Goal: Task Accomplishment & Management: Use online tool/utility

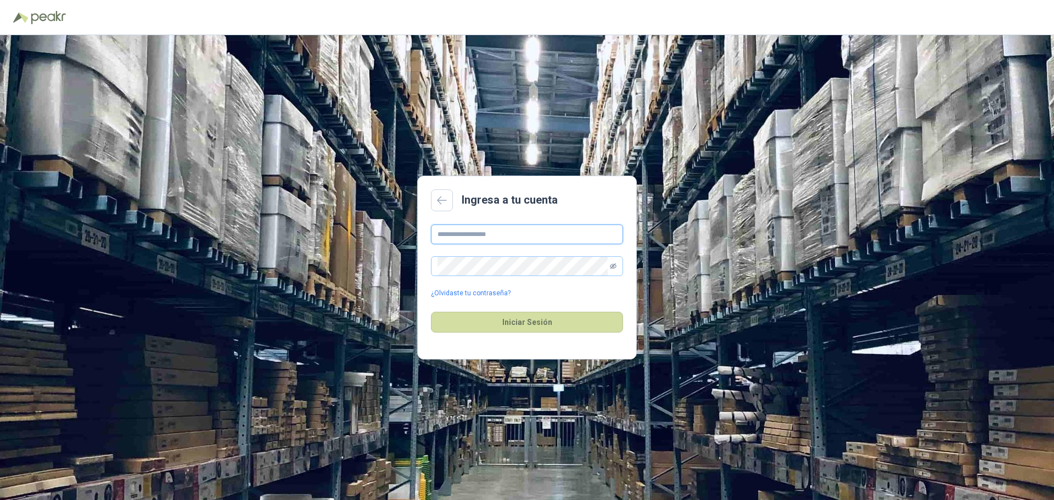
type input "**********"
click at [615, 265] on icon "eye-invisible" at bounding box center [613, 265] width 7 height 5
click at [561, 321] on button "Iniciar Sesión" at bounding box center [527, 322] width 192 height 21
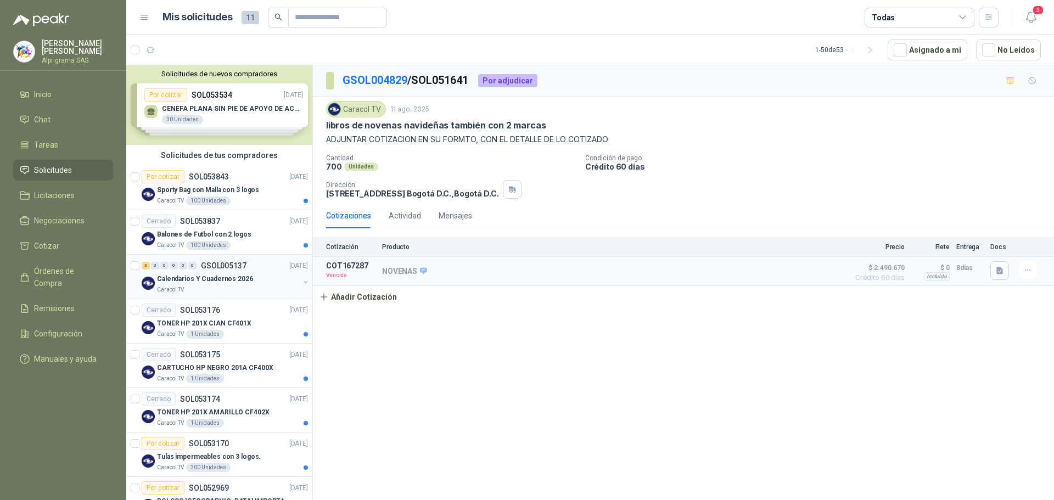
click at [210, 287] on div "Caracol TV" at bounding box center [228, 289] width 142 height 9
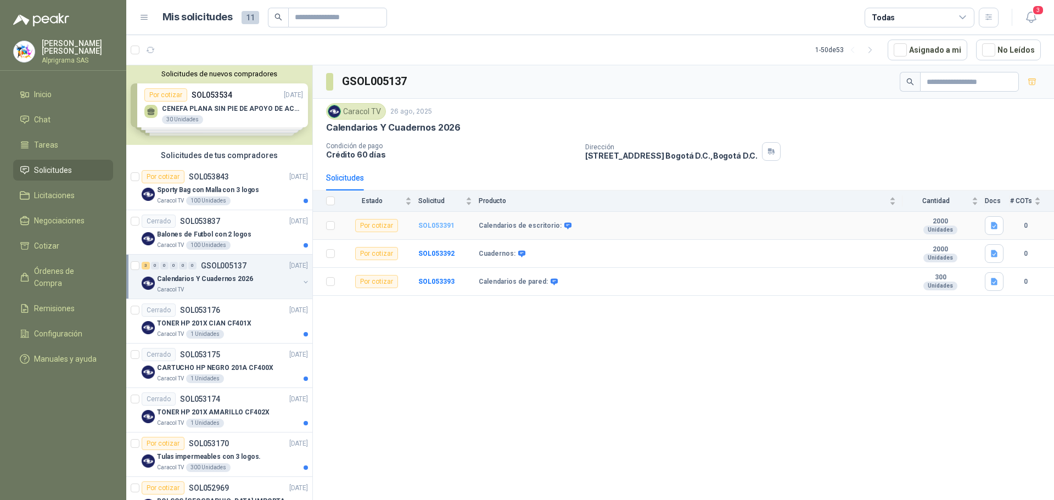
click at [426, 227] on b "SOL053391" at bounding box center [436, 226] width 36 height 8
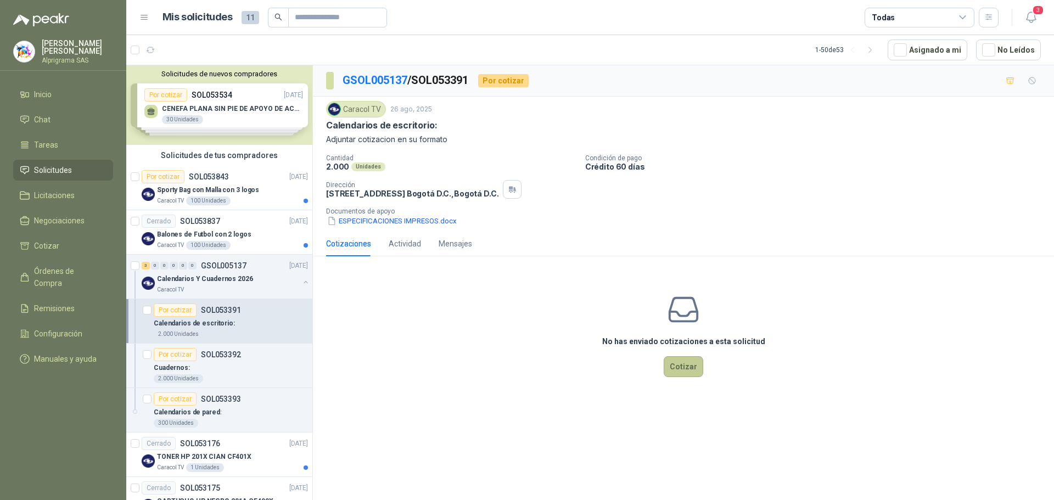
click at [675, 363] on button "Cotizar" at bounding box center [684, 366] width 40 height 21
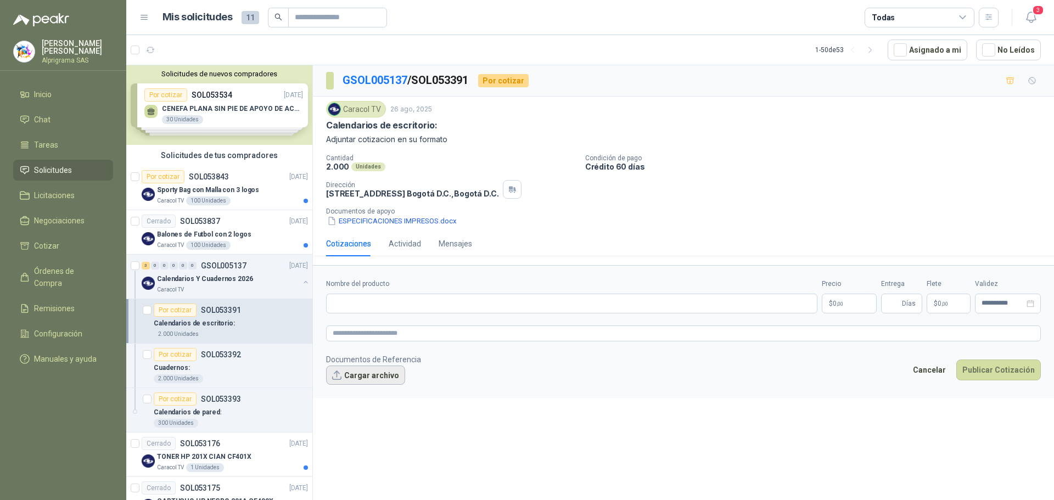
click at [397, 377] on button "Cargar archivo" at bounding box center [365, 376] width 79 height 20
click at [913, 458] on div "**********" at bounding box center [683, 284] width 741 height 439
click at [69, 157] on ul "Inicio Chat Tareas Solicitudes Licitaciones Negociaciones Cotizar Órdenes de Co…" at bounding box center [63, 229] width 126 height 290
click at [69, 164] on span "Solicitudes" at bounding box center [53, 170] width 38 height 12
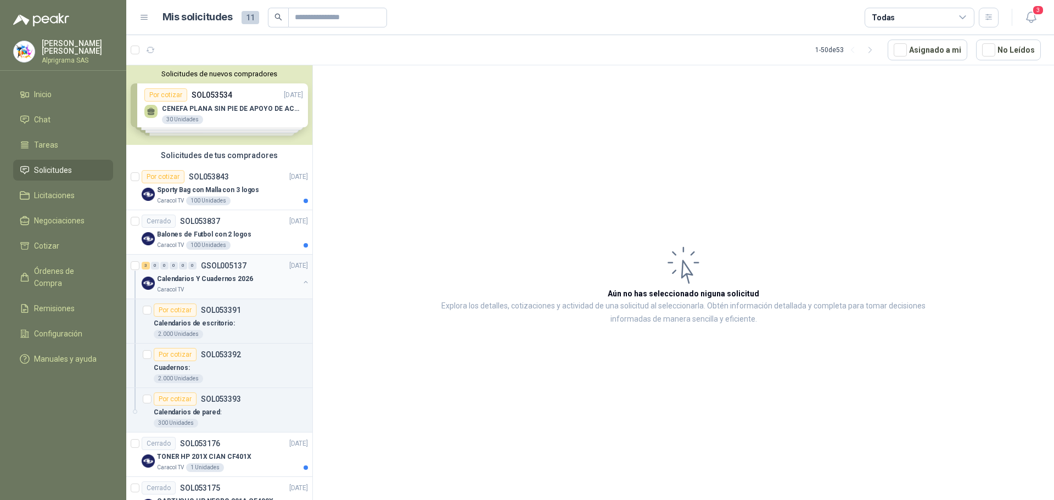
click at [223, 274] on p "Calendarios Y Cuadernos 2026" at bounding box center [205, 279] width 96 height 10
